Goal: Information Seeking & Learning: Learn about a topic

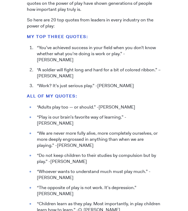
scroll to position [500, 0]
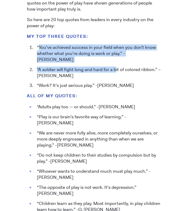
drag, startPoint x: 39, startPoint y: 47, endPoint x: 117, endPoint y: 58, distance: 78.2
click at [117, 58] on ol "“You’ve achieved success in your field when you don’t know whether what you’re …" at bounding box center [94, 66] width 135 height 44
click at [152, 54] on li "“You’ve achieved success in your field when you don’t know whether what you’re …" at bounding box center [97, 53] width 127 height 18
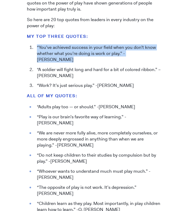
drag, startPoint x: 152, startPoint y: 54, endPoint x: 32, endPoint y: 44, distance: 120.1
click at [34, 44] on li "“You’ve achieved success in your field when you don’t know whether what you’re …" at bounding box center [97, 53] width 127 height 18
copy li "“You’ve achieved success in your field when you don’t know whether what you’re …"
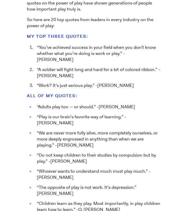
click at [168, 115] on div "[DATE] 20 Top Quotes on the “Power of Play” [PERSON_NAME] You can learn anythin…" at bounding box center [94, 149] width 188 height 1218
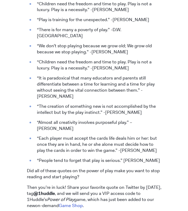
scroll to position [716, 0]
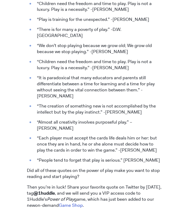
click at [107, 117] on ul "“Adults play too — or should.” -[PERSON_NAME] “Play is our brain’s favorite way…" at bounding box center [94, 26] width 135 height 276
drag, startPoint x: 107, startPoint y: 117, endPoint x: 108, endPoint y: 121, distance: 4.5
click at [108, 121] on ul "“Adults play too — or should.” -[PERSON_NAME] “Play is our brain’s favorite way…" at bounding box center [94, 26] width 135 height 276
click at [108, 135] on li "“Each player must accept the cards life deals him or her: but once they are in …" at bounding box center [97, 144] width 127 height 18
drag, startPoint x: 108, startPoint y: 121, endPoint x: 45, endPoint y: 120, distance: 62.4
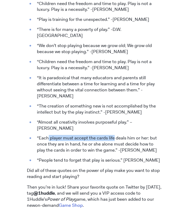
click at [45, 135] on li "“Each player must accept the cards life deals him or her: but once they are in …" at bounding box center [97, 144] width 127 height 18
click at [38, 135] on li "“Each player must accept the cards life deals him or her: but once they are in …" at bounding box center [97, 144] width 127 height 18
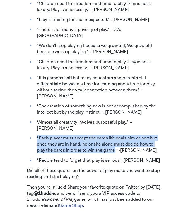
drag, startPoint x: 37, startPoint y: 119, endPoint x: 114, endPoint y: 133, distance: 78.7
click at [114, 135] on li "“Each player must accept the cards life deals him or her: but once they are in …" at bounding box center [97, 144] width 127 height 18
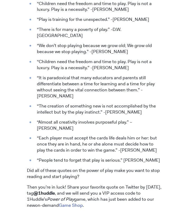
click at [123, 135] on li "“Each player must accept the cards life deals him or her: but once they are in …" at bounding box center [97, 144] width 127 height 18
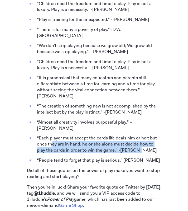
drag, startPoint x: 124, startPoint y: 132, endPoint x: 43, endPoint y: 125, distance: 81.4
click at [43, 135] on li "“Each player must accept the cards life deals him or her: but once they are in …" at bounding box center [97, 144] width 127 height 18
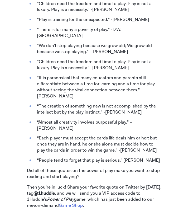
click at [36, 135] on li "“Each player must accept the cards life deals him or her: but once they are in …" at bounding box center [97, 144] width 127 height 18
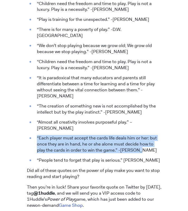
drag, startPoint x: 37, startPoint y: 119, endPoint x: 133, endPoint y: 134, distance: 98.0
click at [133, 135] on li "“Each player must accept the cards life deals him or her: but once they are in …" at bounding box center [97, 144] width 127 height 18
copy li "“Each player must accept the cards life deals him or her: but once they are in …"
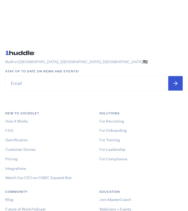
scroll to position [1238, 0]
